Goal: Information Seeking & Learning: Learn about a topic

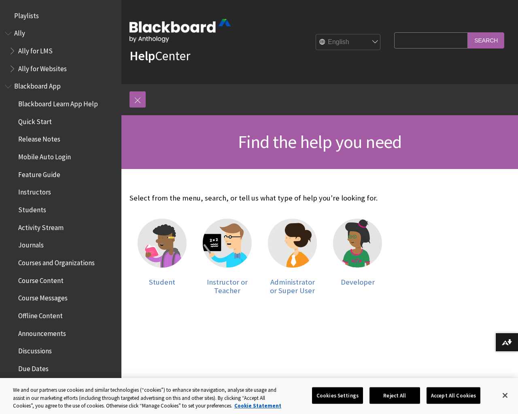
click at [37, 190] on span "Instructors" at bounding box center [34, 191] width 33 height 11
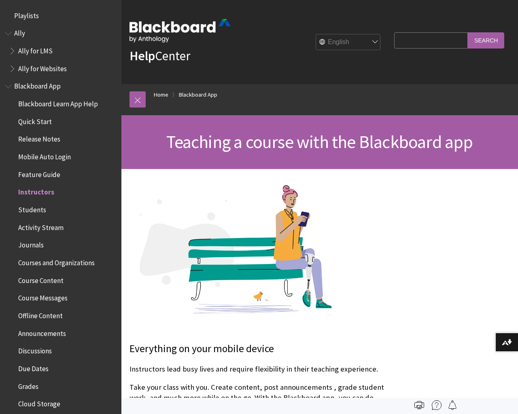
scroll to position [173, 0]
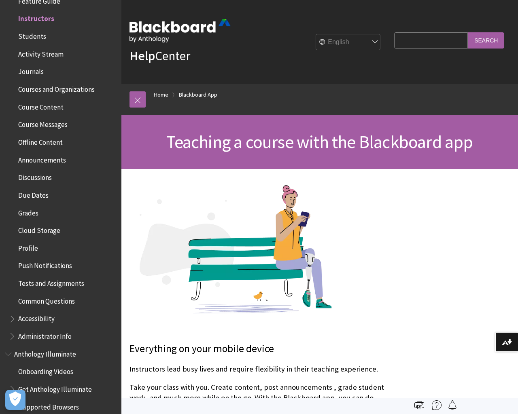
click at [49, 283] on span "Tests and Assignments" at bounding box center [51, 282] width 66 height 11
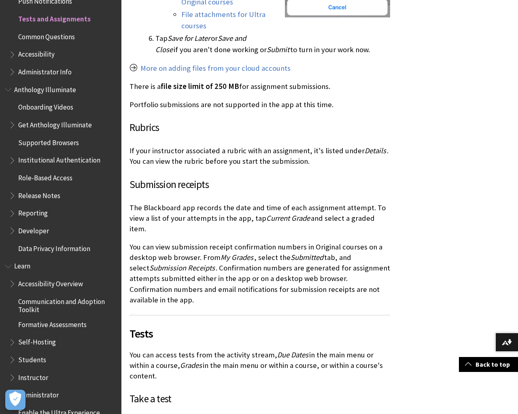
scroll to position [932, 0]
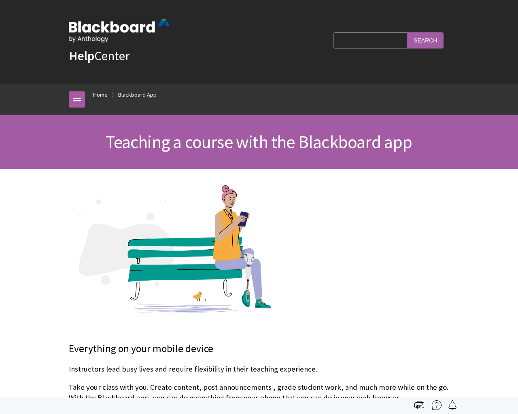
scroll to position [173, 0]
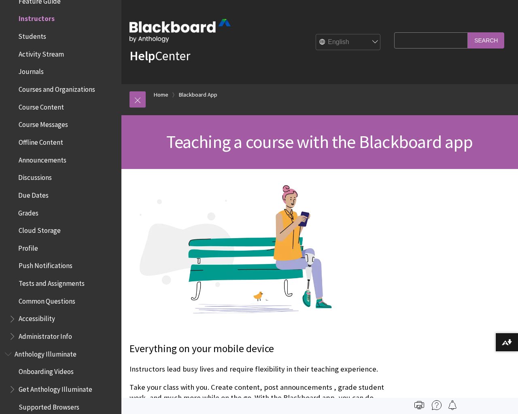
click at [40, 2] on span "Feature Guide" at bounding box center [39, -1] width 42 height 11
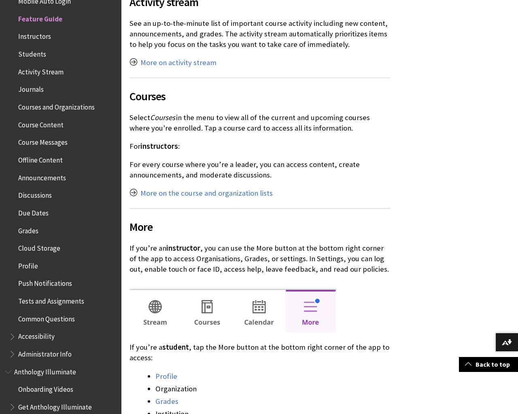
scroll to position [311, 0]
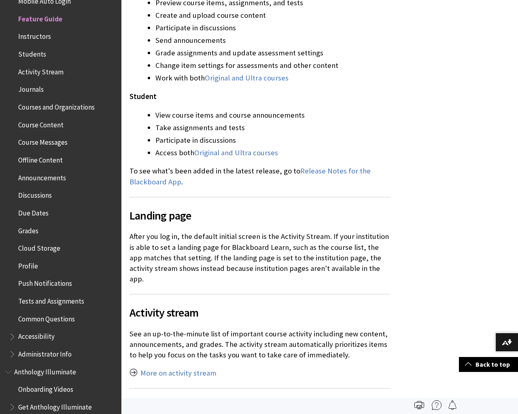
click at [45, 124] on span "Course Content" at bounding box center [40, 123] width 45 height 11
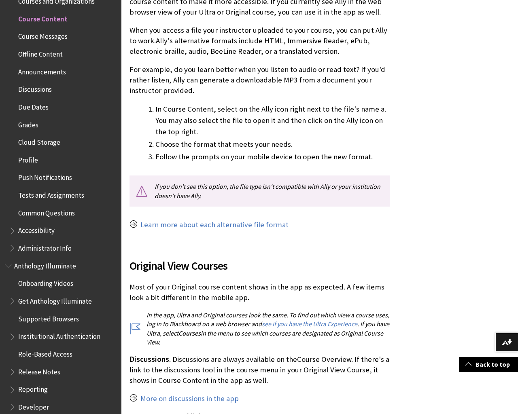
scroll to position [621, 0]
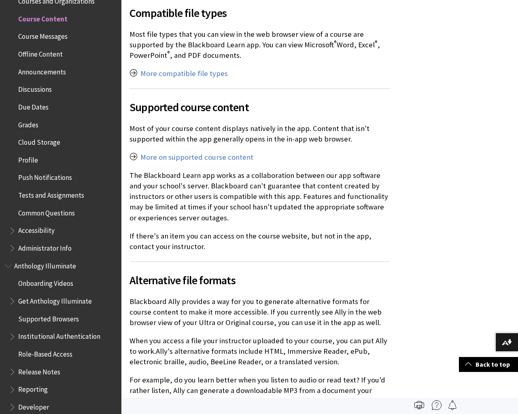
click at [49, 212] on span "Common Questions" at bounding box center [46, 211] width 57 height 11
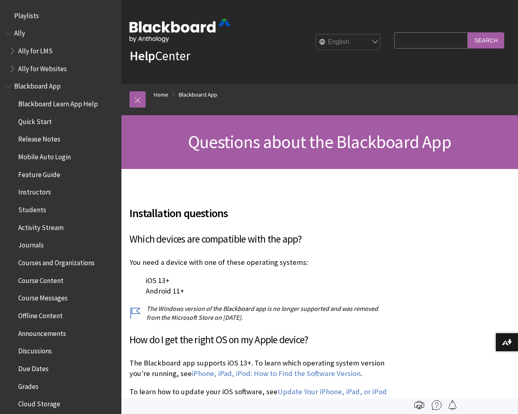
scroll to position [456, 0]
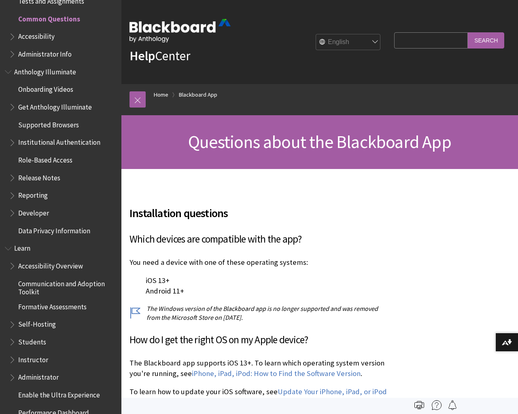
click at [25, 246] on span "Learn" at bounding box center [22, 247] width 16 height 11
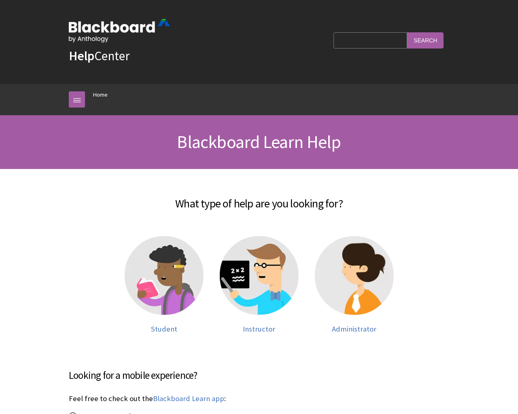
scroll to position [685, 0]
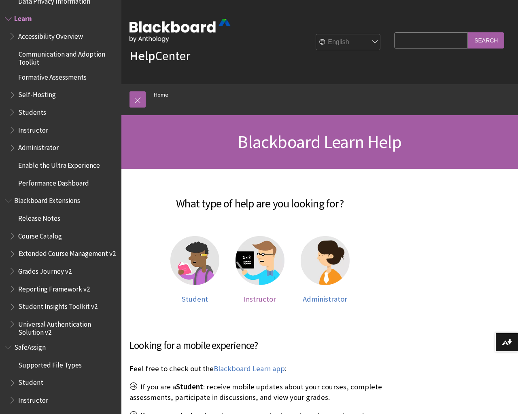
click at [262, 299] on span "Instructor" at bounding box center [259, 298] width 32 height 9
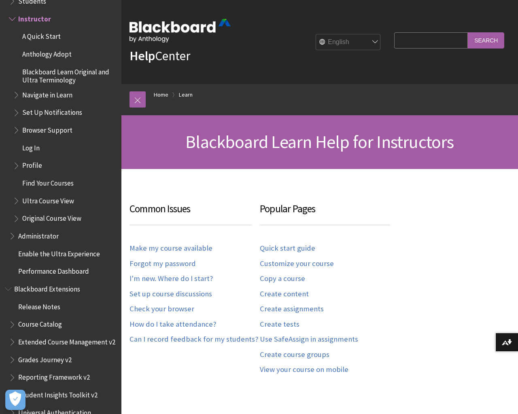
scroll to position [311, 0]
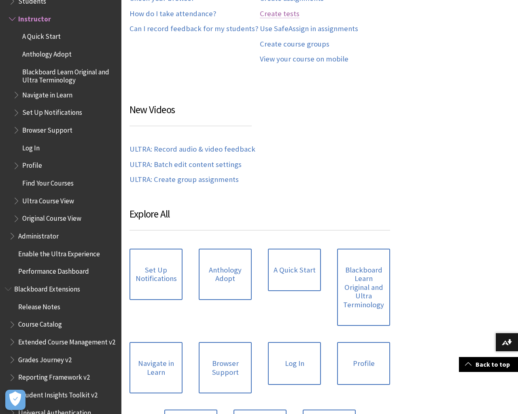
click at [280, 12] on link "Create tests" at bounding box center [280, 13] width 40 height 9
